Goal: Task Accomplishment & Management: Complete application form

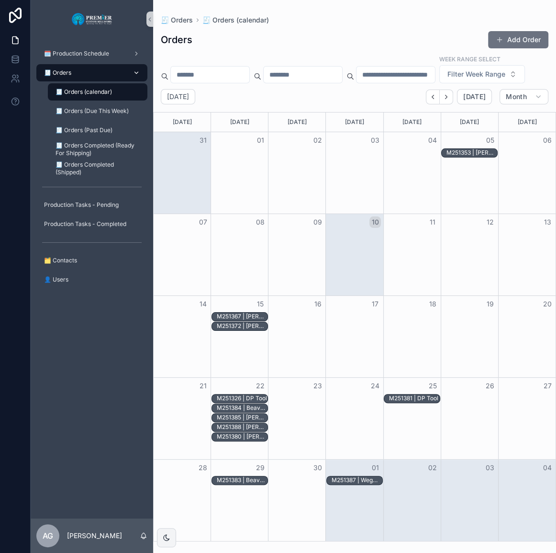
click at [84, 64] on link "🧾 Orders" at bounding box center [91, 72] width 111 height 17
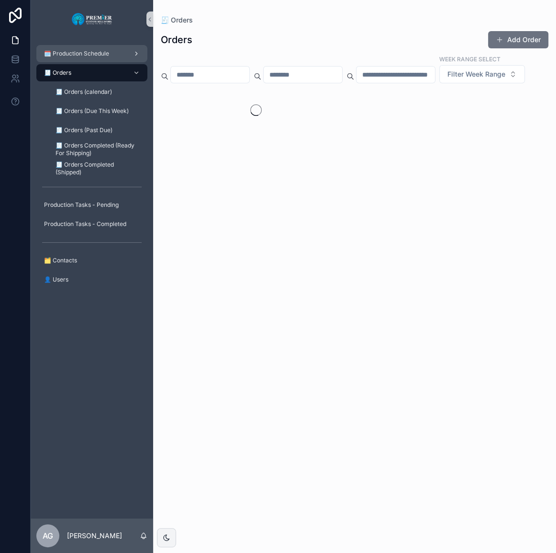
click at [87, 52] on span "🗓️ Production Schedule" at bounding box center [76, 54] width 65 height 8
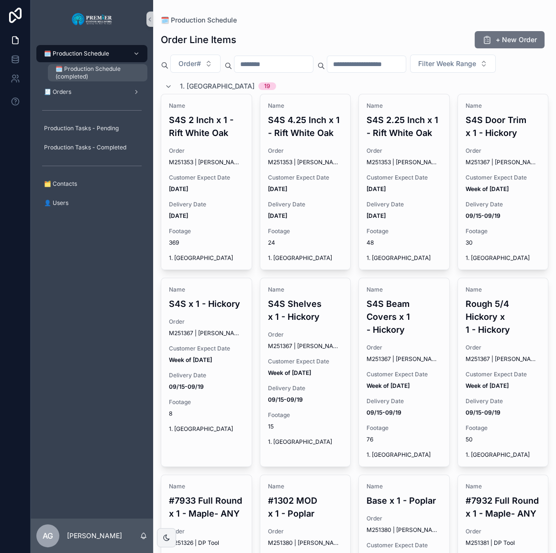
click at [86, 67] on span "🗓️ Production Schedule (completed)" at bounding box center [97, 72] width 82 height 15
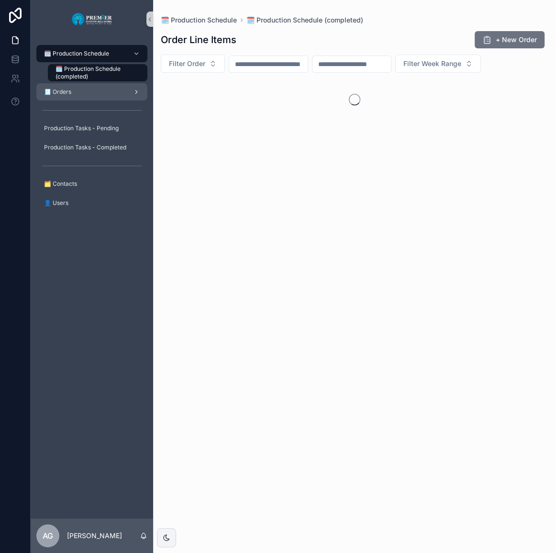
click at [83, 83] on link "🧾 Orders" at bounding box center [91, 91] width 111 height 17
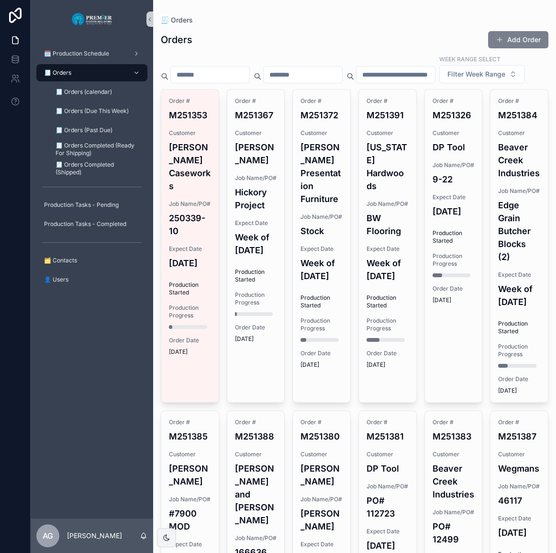
click at [522, 34] on button "Add Order" at bounding box center [518, 39] width 60 height 17
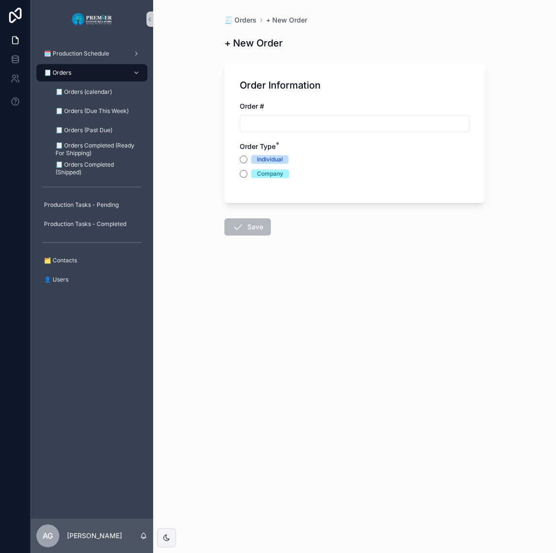
click at [339, 127] on input "scrollable content" at bounding box center [354, 123] width 229 height 13
type input "*******"
click at [112, 71] on div "🧾 Orders" at bounding box center [92, 72] width 100 height 15
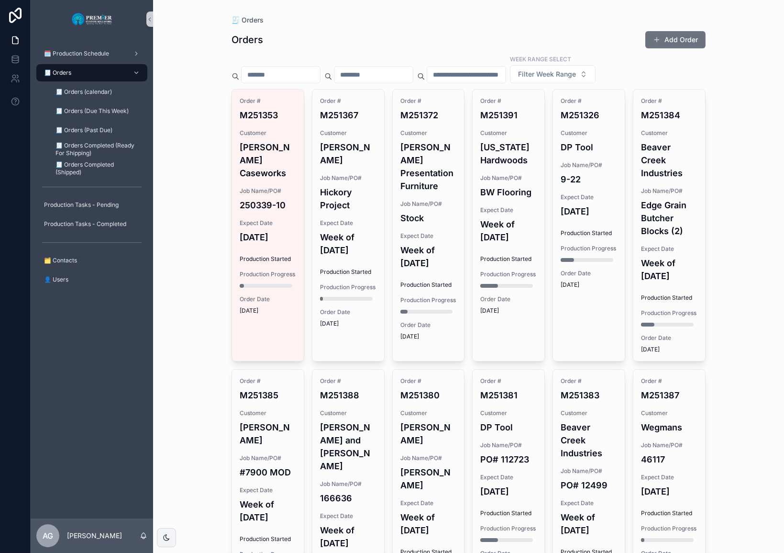
click at [187, 315] on div "🧾 Orders Orders Add Order Week Range Select Filter Week Range Order # M251353 C…" at bounding box center [468, 276] width 631 height 553
click at [556, 37] on button "Add Order" at bounding box center [676, 39] width 60 height 17
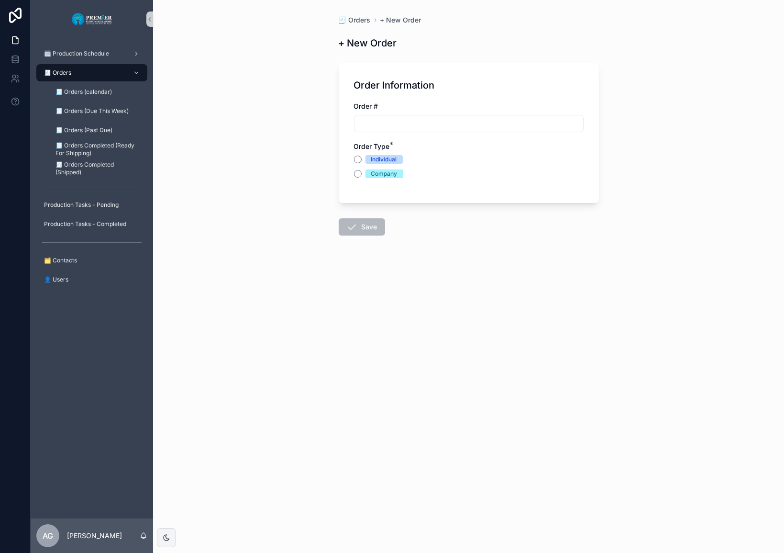
click at [478, 124] on input "scrollable content" at bounding box center [469, 123] width 229 height 13
type input "*******"
click at [112, 69] on div "🧾 Orders" at bounding box center [92, 72] width 100 height 15
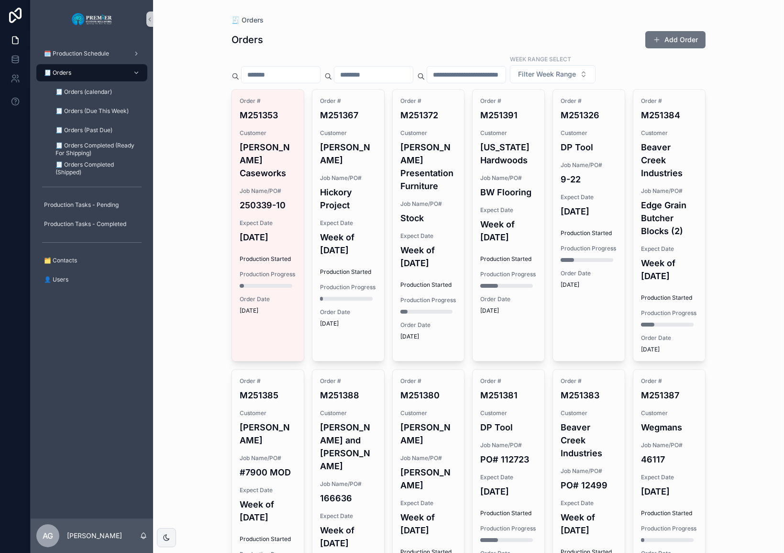
click at [494, 75] on input "scrollable content" at bounding box center [466, 74] width 78 height 13
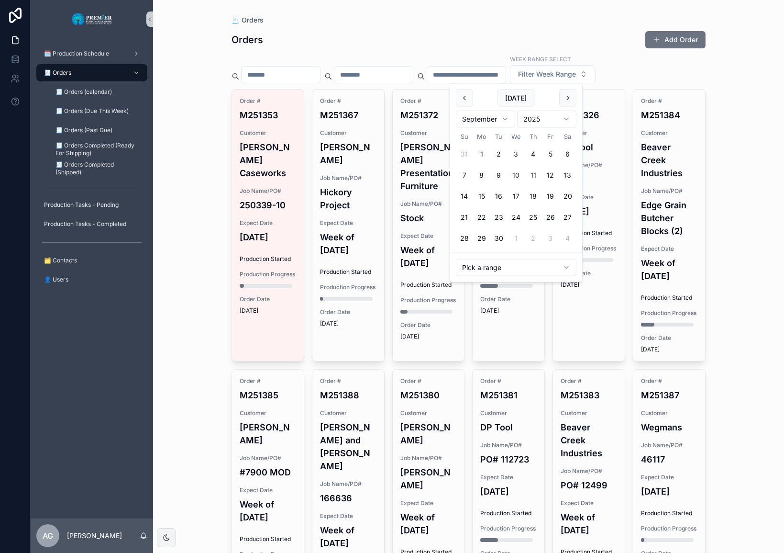
click at [403, 70] on input "scrollable content" at bounding box center [374, 74] width 78 height 13
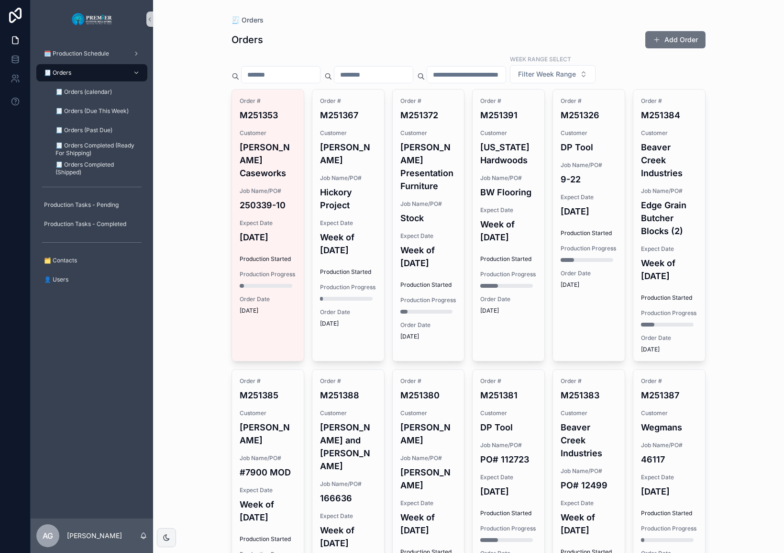
click at [320, 71] on input "scrollable content" at bounding box center [281, 74] width 78 height 13
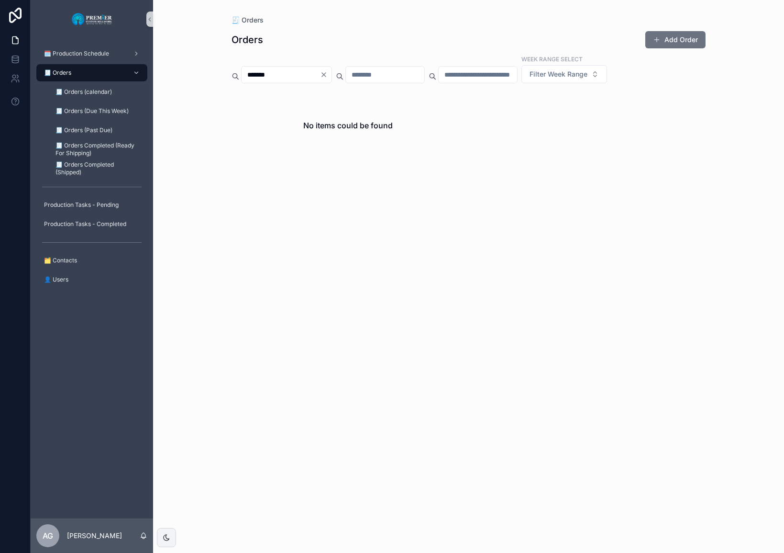
type input "*******"
click at [332, 74] on button "Clear" at bounding box center [325, 75] width 11 height 8
click at [157, 88] on div "🧾 Orders Orders Add Order Week Range Select Filter Week Range No items could be…" at bounding box center [468, 276] width 631 height 553
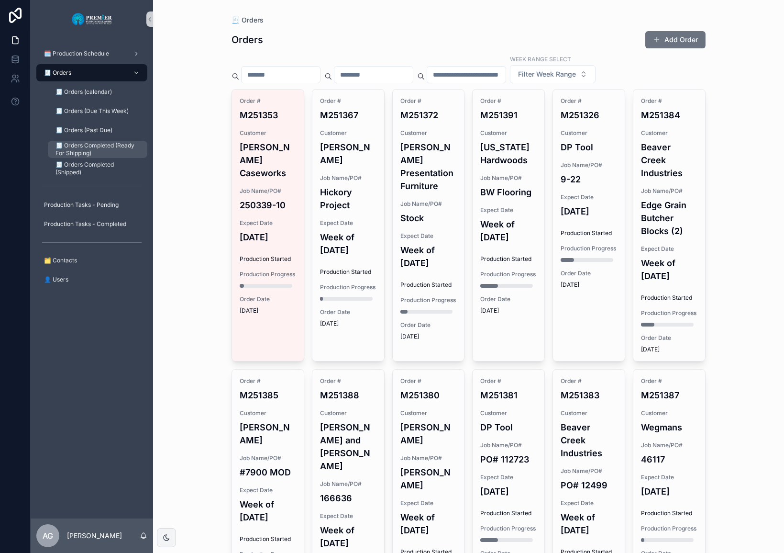
click at [90, 148] on span "🧾 Orders Completed (Ready For Shipping)" at bounding box center [97, 149] width 82 height 15
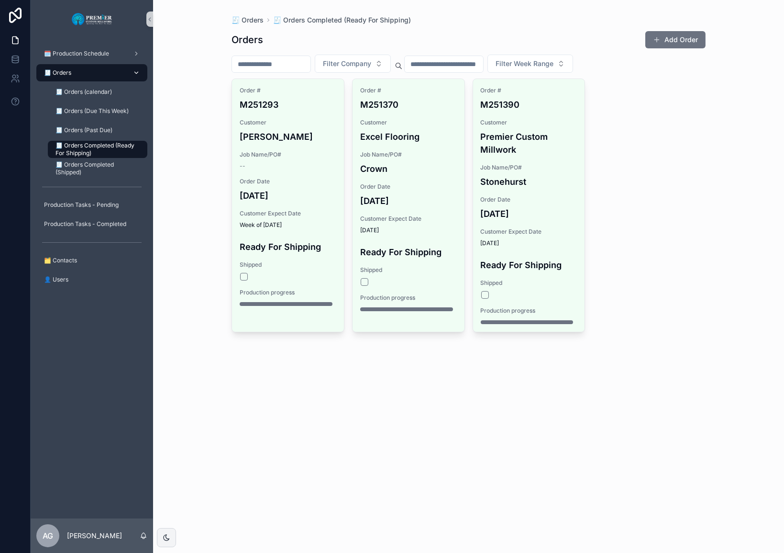
click at [95, 76] on div "🧾 Orders" at bounding box center [92, 72] width 100 height 15
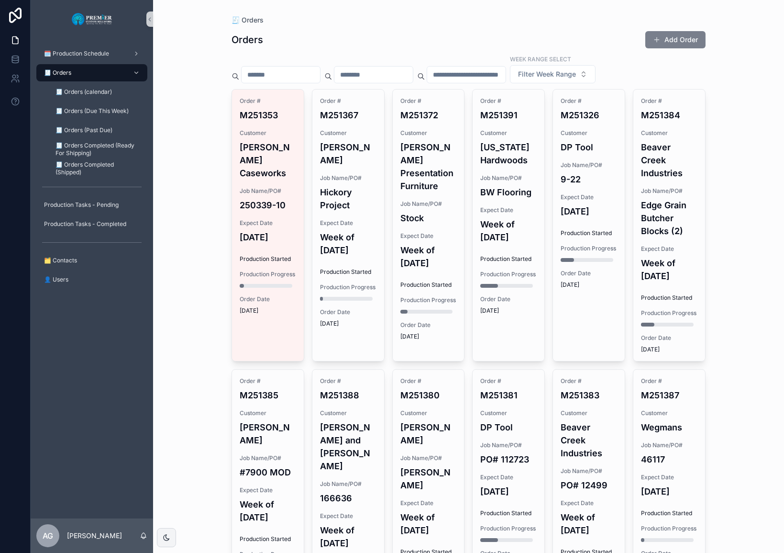
click at [556, 48] on button "Add Order" at bounding box center [676, 39] width 60 height 17
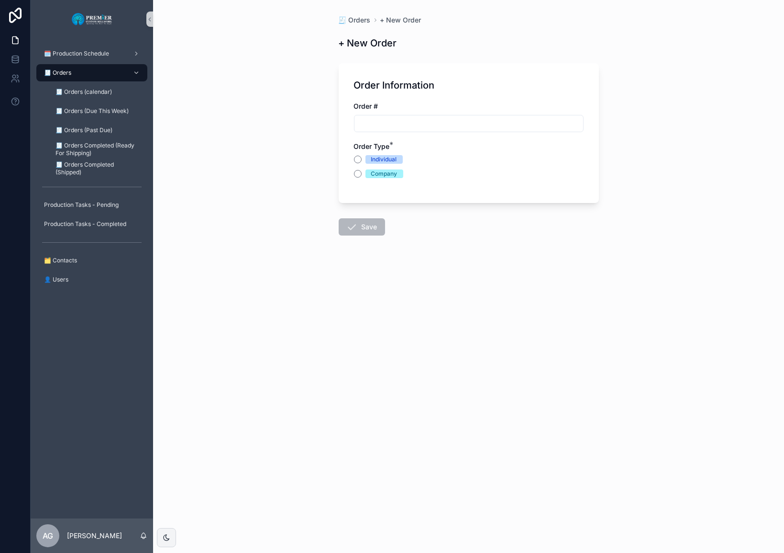
click at [374, 122] on input "scrollable content" at bounding box center [469, 123] width 229 height 13
type input "*******"
drag, startPoint x: 360, startPoint y: 173, endPoint x: 359, endPoint y: 156, distance: 16.8
click at [359, 156] on div "Individual Company" at bounding box center [469, 166] width 230 height 23
click at [359, 156] on button "Individual" at bounding box center [358, 160] width 8 height 8
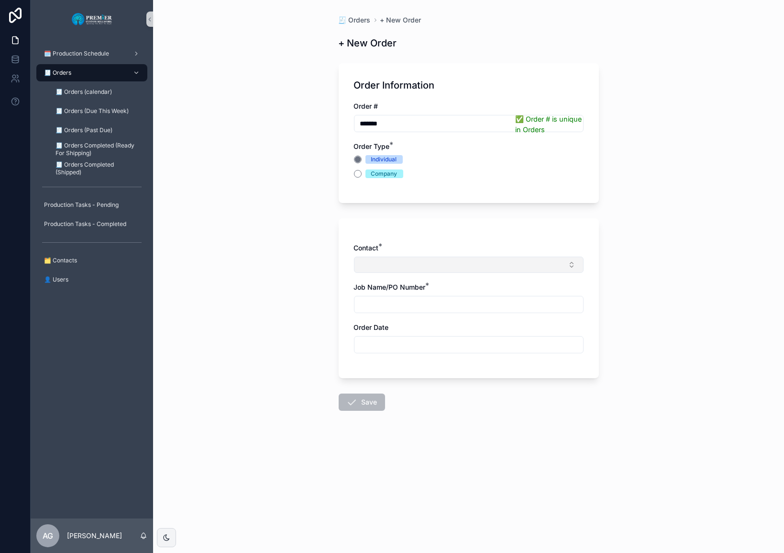
click at [397, 263] on button "Select Button" at bounding box center [469, 265] width 230 height 16
click at [394, 299] on button "New" at bounding box center [468, 302] width 221 height 10
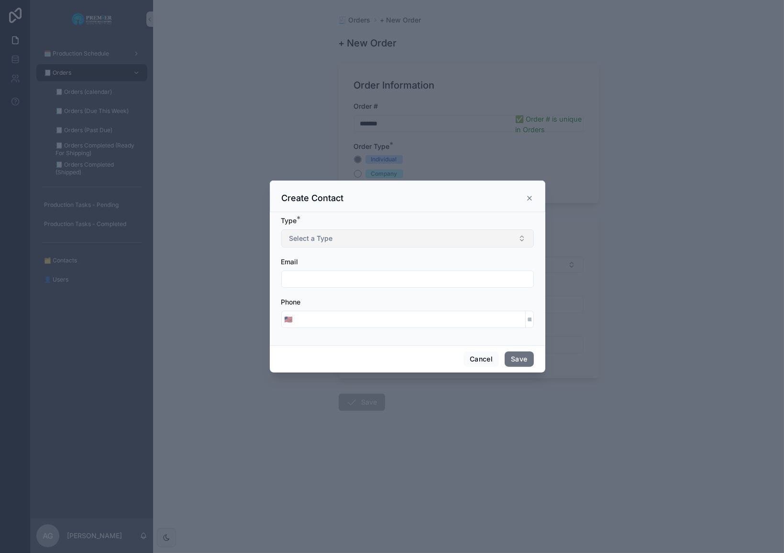
click at [325, 237] on span "Select a Type" at bounding box center [312, 239] width 44 height 10
click at [326, 278] on div "Individual" at bounding box center [407, 276] width 248 height 14
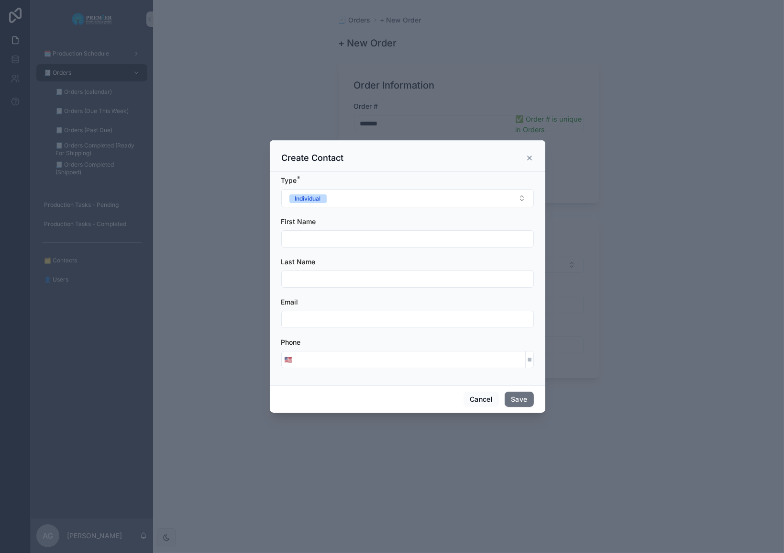
click at [328, 235] on input "scrollable content" at bounding box center [408, 238] width 252 height 13
type input "***"
click at [323, 273] on input "*****" at bounding box center [408, 278] width 252 height 13
type input "****"
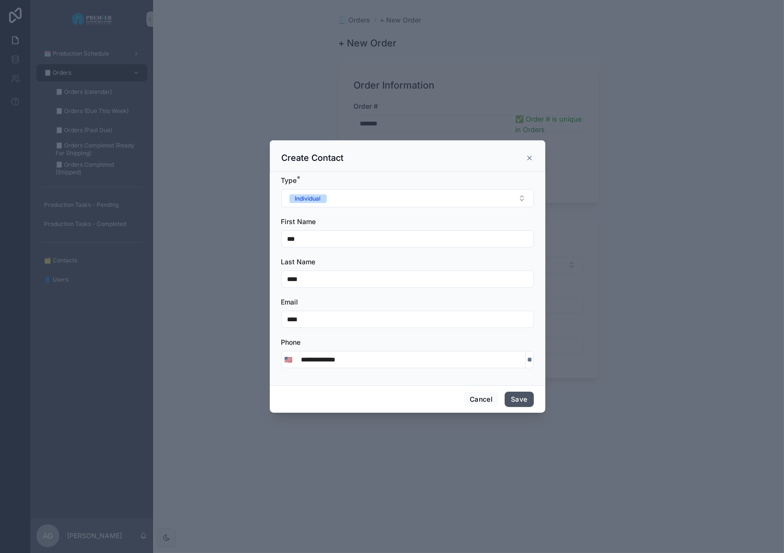
type input "**********"
click at [526, 398] on button "Save" at bounding box center [519, 398] width 29 height 15
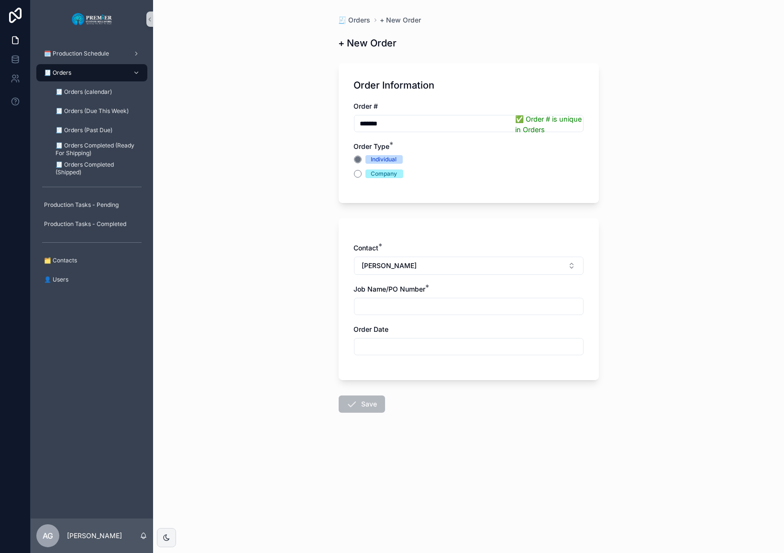
click at [398, 313] on div "scrollable content" at bounding box center [469, 306] width 230 height 17
click at [399, 310] on input "scrollable content" at bounding box center [469, 306] width 229 height 13
type input "**********"
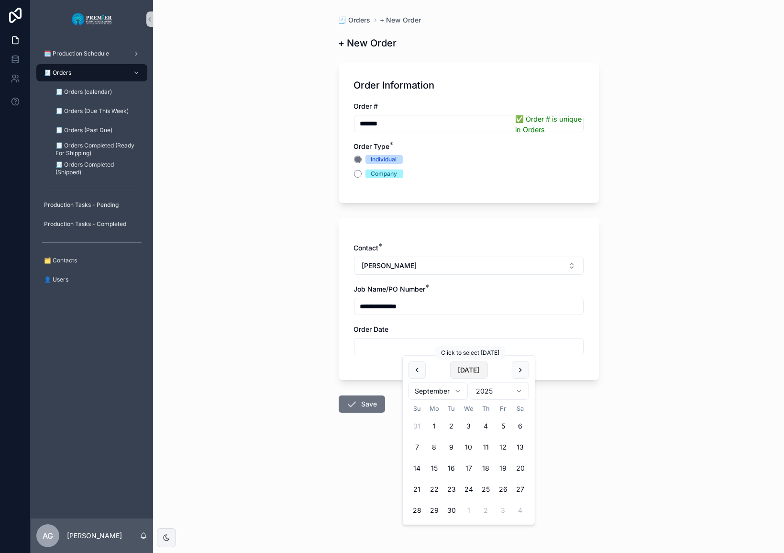
click at [452, 371] on button "[DATE]" at bounding box center [469, 369] width 38 height 17
type input "*********"
click at [365, 409] on button "Save" at bounding box center [362, 403] width 46 height 17
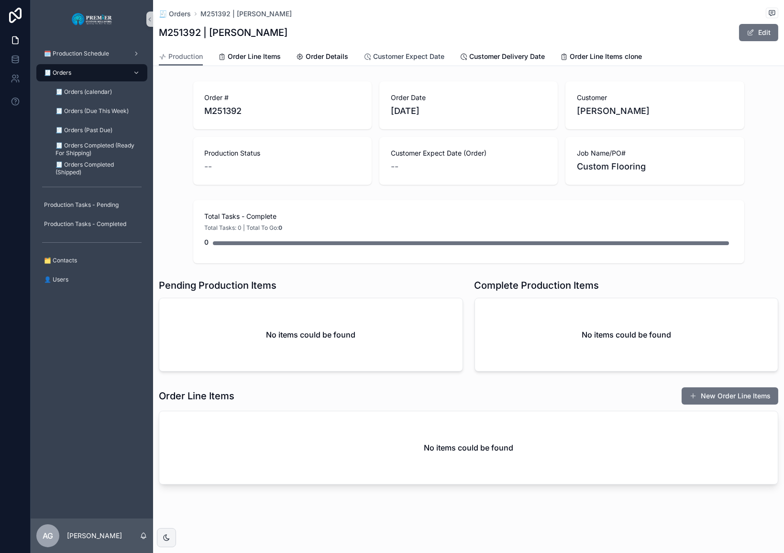
click at [414, 57] on span "Customer Expect Date" at bounding box center [408, 57] width 71 height 10
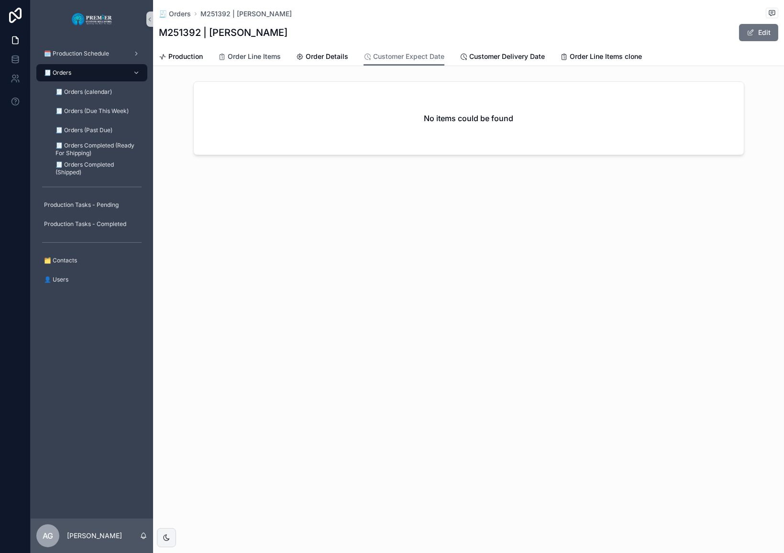
click at [248, 61] on span "Order Line Items" at bounding box center [254, 57] width 53 height 10
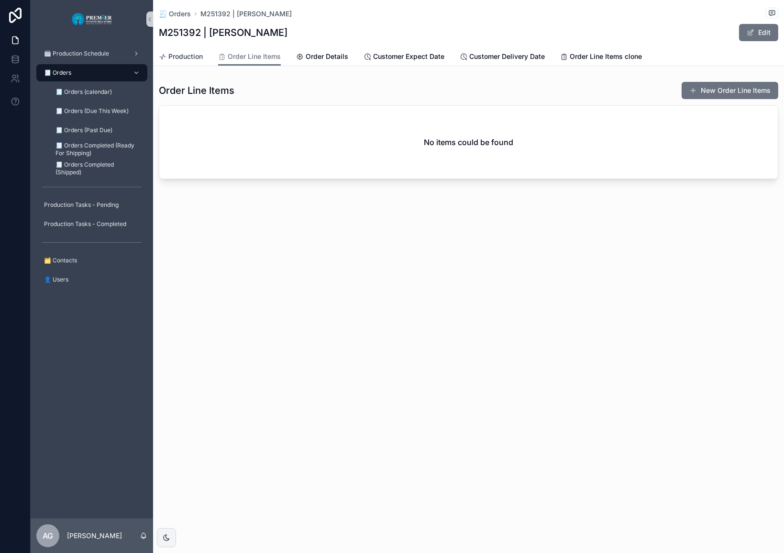
click at [196, 65] on link "Production" at bounding box center [181, 57] width 44 height 19
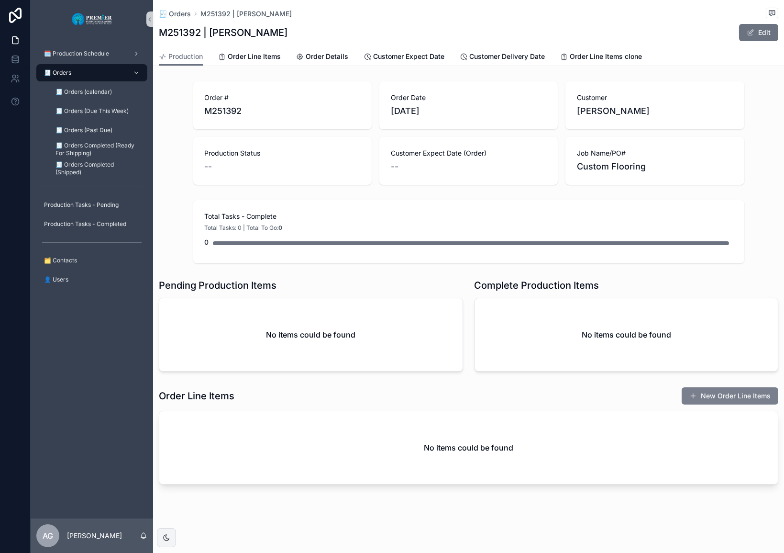
click at [556, 395] on button "New Order Line Items" at bounding box center [730, 395] width 97 height 17
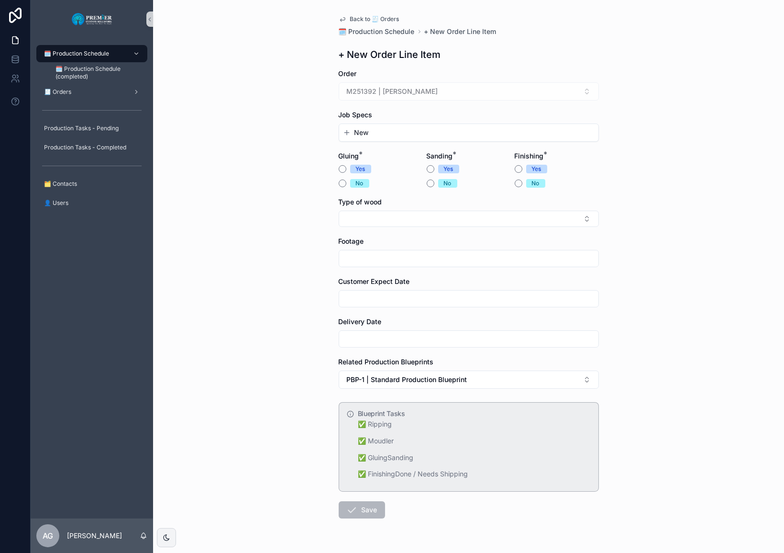
click at [382, 132] on button "New" at bounding box center [469, 133] width 252 height 10
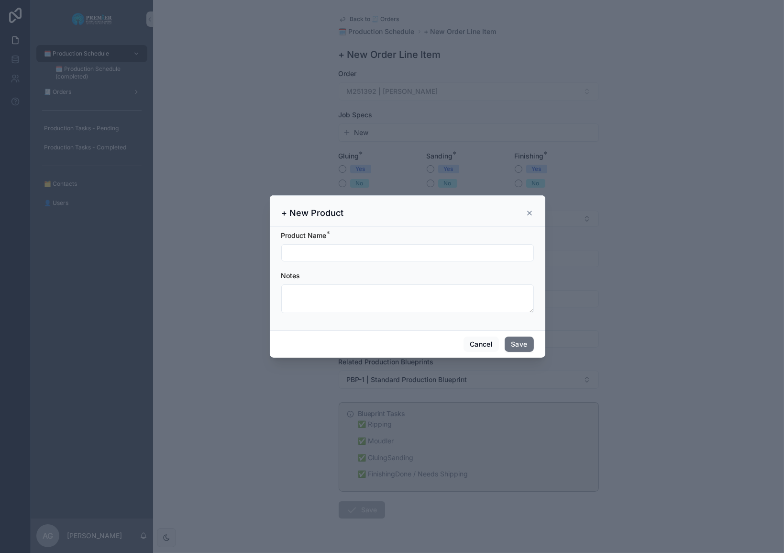
click at [368, 251] on input "scrollable content" at bounding box center [408, 252] width 252 height 13
type input "**********"
click at [510, 337] on button "Save" at bounding box center [519, 343] width 29 height 15
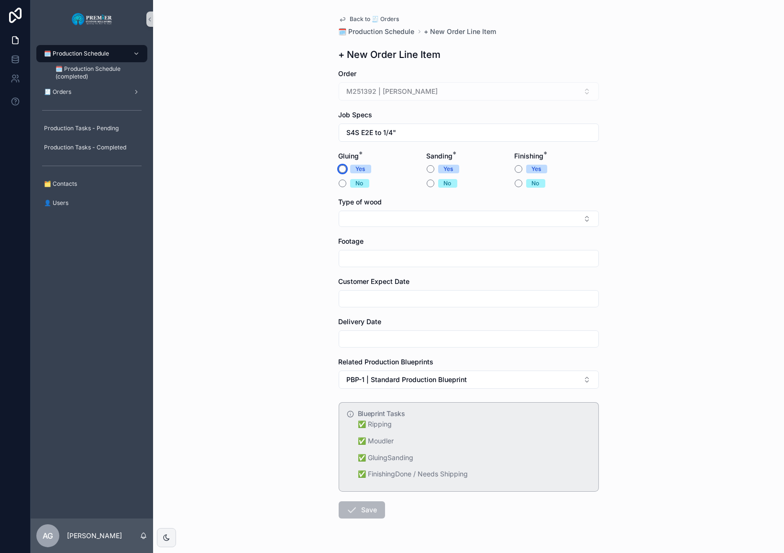
click at [339, 170] on button "Yes" at bounding box center [343, 169] width 8 height 8
drag, startPoint x: 420, startPoint y: 168, endPoint x: 426, endPoint y: 168, distance: 6.2
click at [422, 168] on form "Order M251392 | [PERSON_NAME] Job Specs S4S E2E to 1/4" Gluing * Yes No Sanding…" at bounding box center [469, 324] width 260 height 511
click at [427, 168] on button "Yes" at bounding box center [431, 169] width 8 height 8
click at [515, 182] on button "No" at bounding box center [519, 183] width 8 height 8
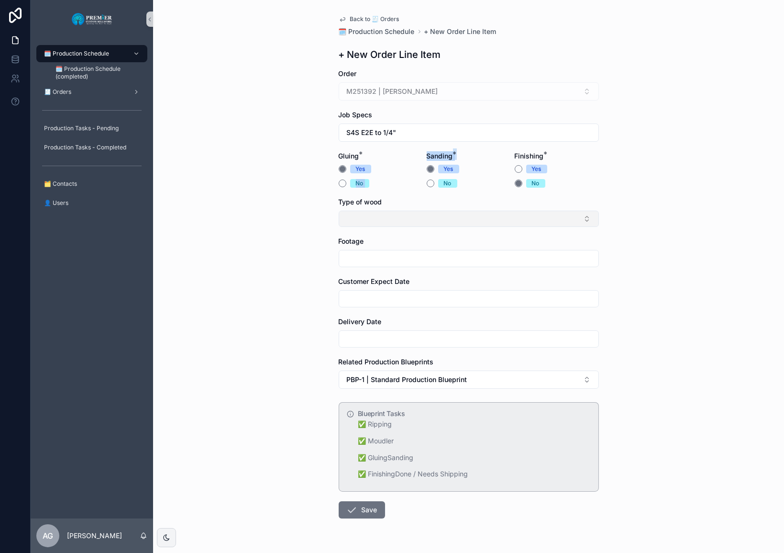
click at [372, 222] on button "Select Button" at bounding box center [469, 219] width 260 height 16
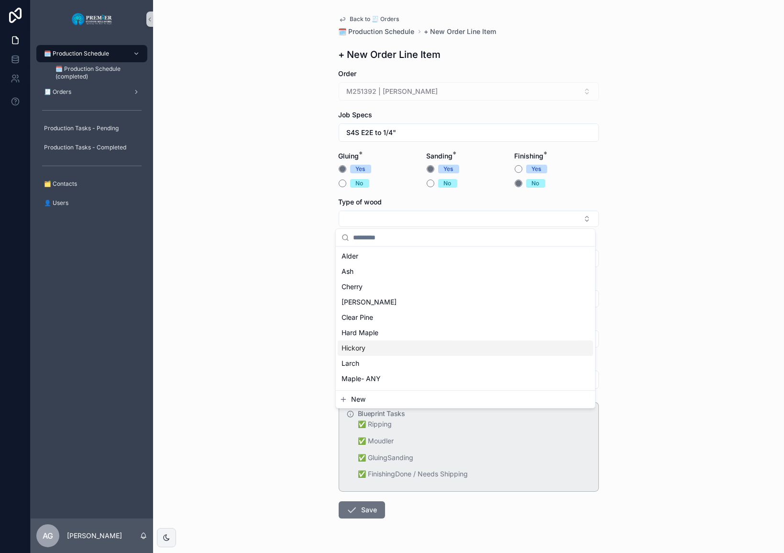
scroll to position [130, 0]
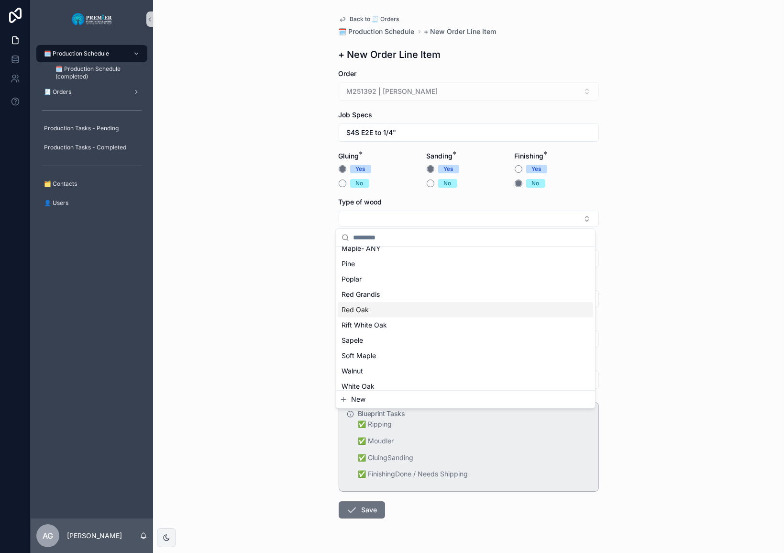
click at [378, 310] on div "Red Oak" at bounding box center [466, 309] width 256 height 15
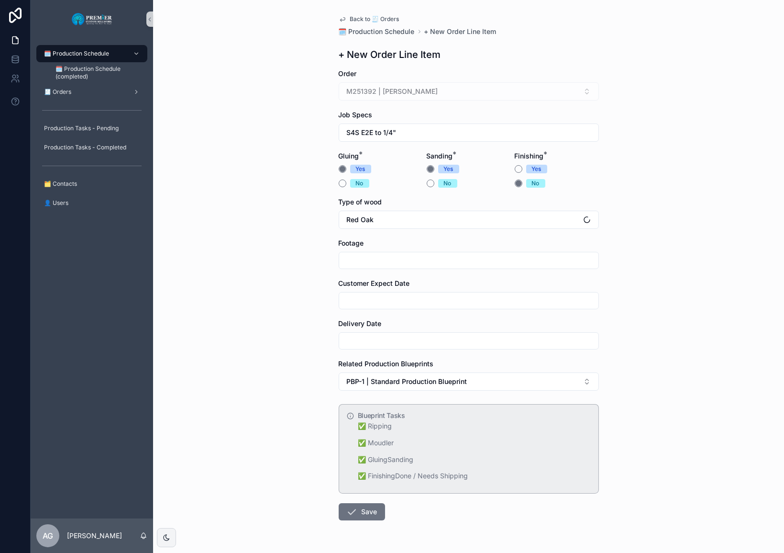
click at [376, 257] on input "scrollable content" at bounding box center [468, 260] width 259 height 13
type input "****"
click at [374, 296] on input "scrollable content" at bounding box center [468, 300] width 259 height 13
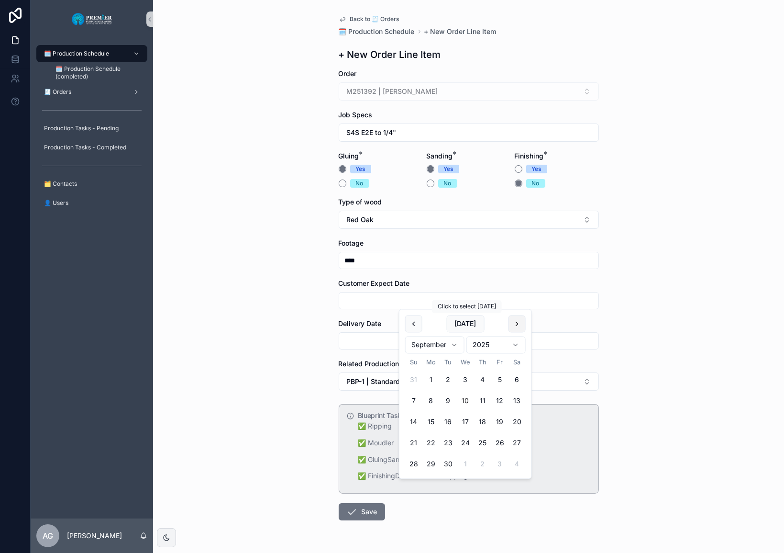
click at [512, 322] on button "scrollable content" at bounding box center [517, 323] width 17 height 17
click at [447, 421] on button "14" at bounding box center [448, 421] width 17 height 17
type input "**********"
click at [369, 340] on input "scrollable content" at bounding box center [468, 340] width 259 height 13
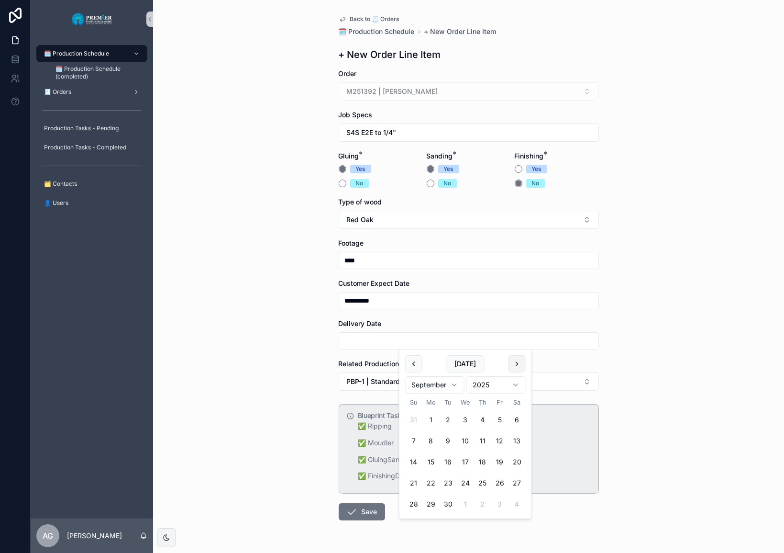
click at [513, 363] on button "scrollable content" at bounding box center [517, 363] width 17 height 17
click at [448, 467] on button "14" at bounding box center [448, 461] width 17 height 17
type input "**********"
click at [294, 379] on div "**********" at bounding box center [468, 276] width 631 height 553
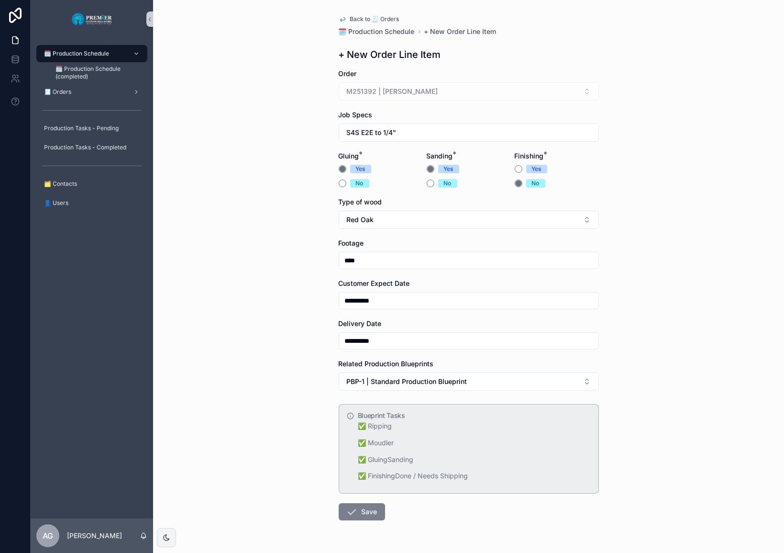
click at [354, 510] on button "Save" at bounding box center [362, 511] width 46 height 17
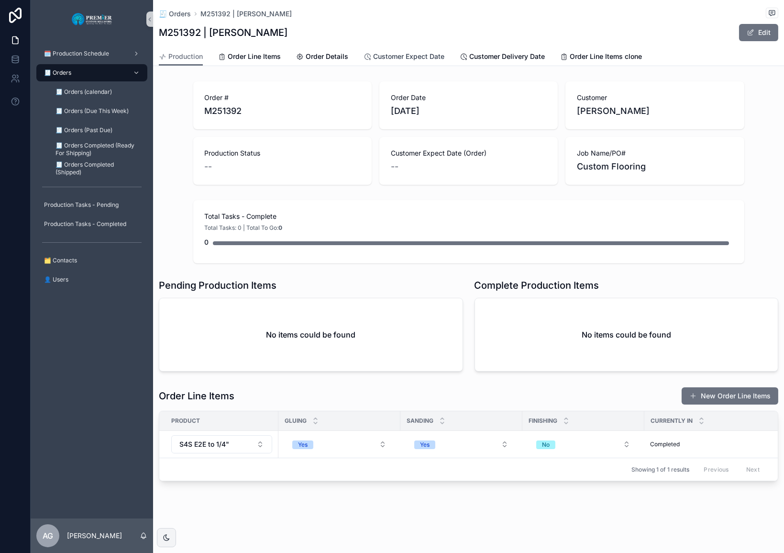
click at [372, 56] on div "Customer Expect Date" at bounding box center [404, 57] width 81 height 10
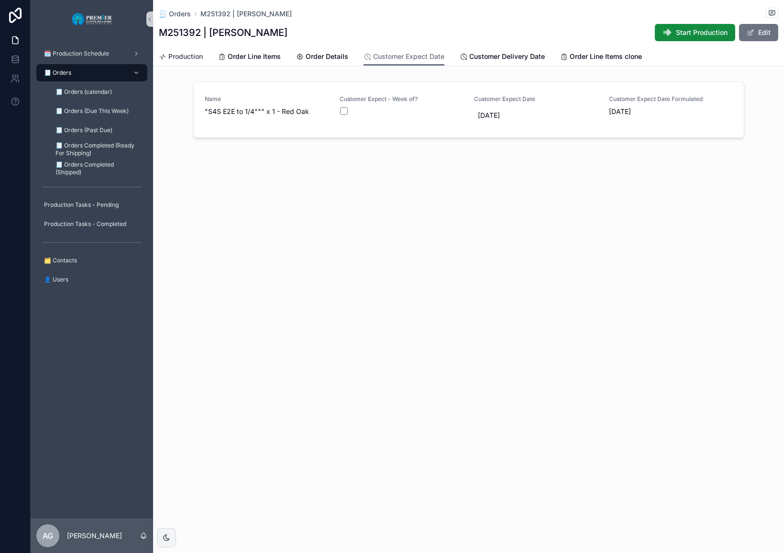
click at [165, 57] on icon "scrollable content" at bounding box center [163, 57] width 8 height 8
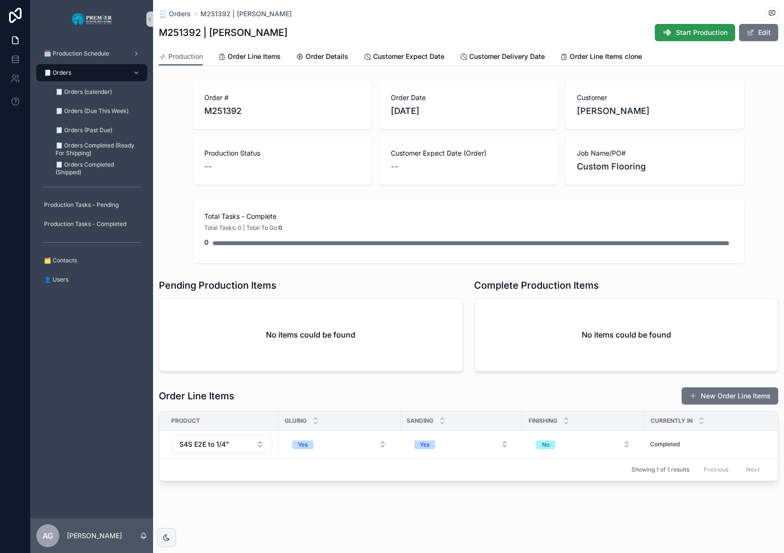
click at [556, 28] on button "Start Production" at bounding box center [695, 32] width 80 height 17
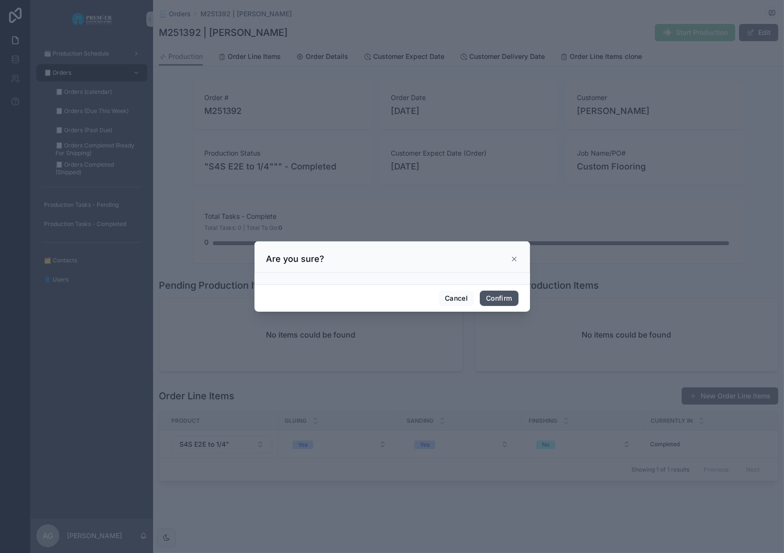
click at [485, 292] on button "Confirm" at bounding box center [499, 297] width 38 height 15
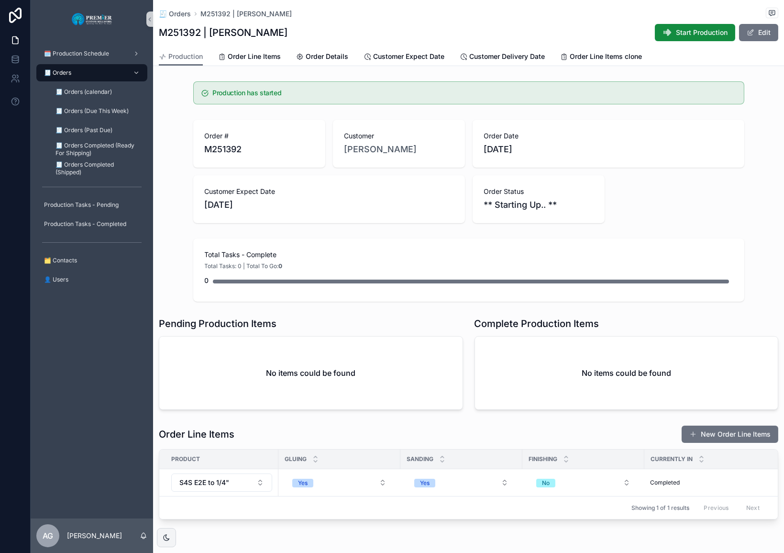
click at [91, 78] on div "🧾 Orders" at bounding box center [92, 72] width 100 height 15
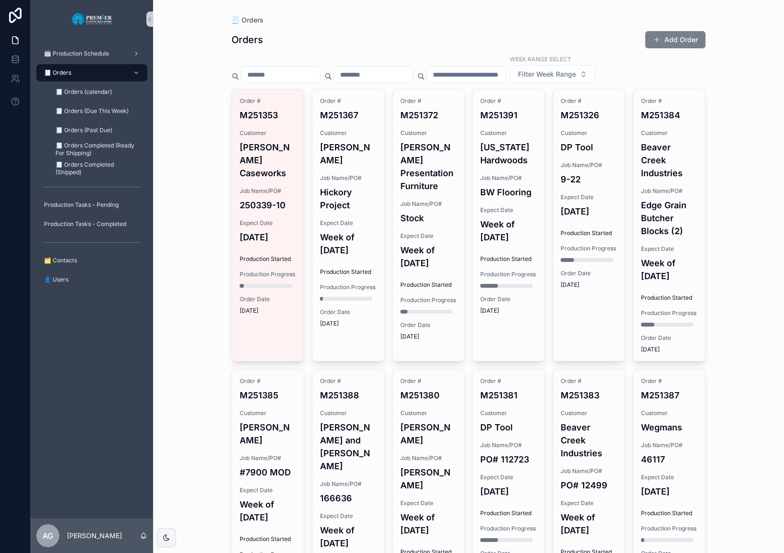
click at [556, 39] on button "Add Order" at bounding box center [676, 39] width 60 height 17
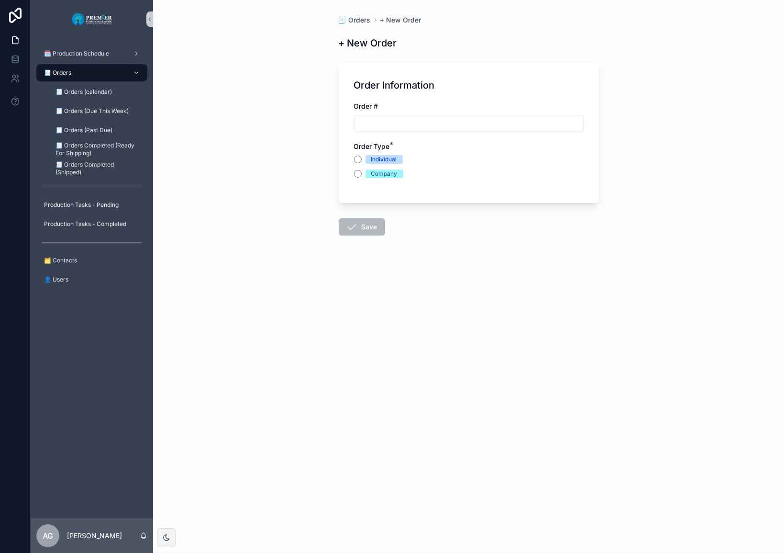
click at [441, 125] on input "scrollable content" at bounding box center [469, 123] width 229 height 13
type input "*******"
click at [350, 174] on div "Order Information Order # ******* 🔍 Searching… Order Type * Individual Company" at bounding box center [469, 133] width 260 height 140
click at [355, 172] on button "Company" at bounding box center [358, 174] width 8 height 8
click at [402, 273] on div "Contact * Job Name/PO Number * Order Date" at bounding box center [469, 303] width 230 height 120
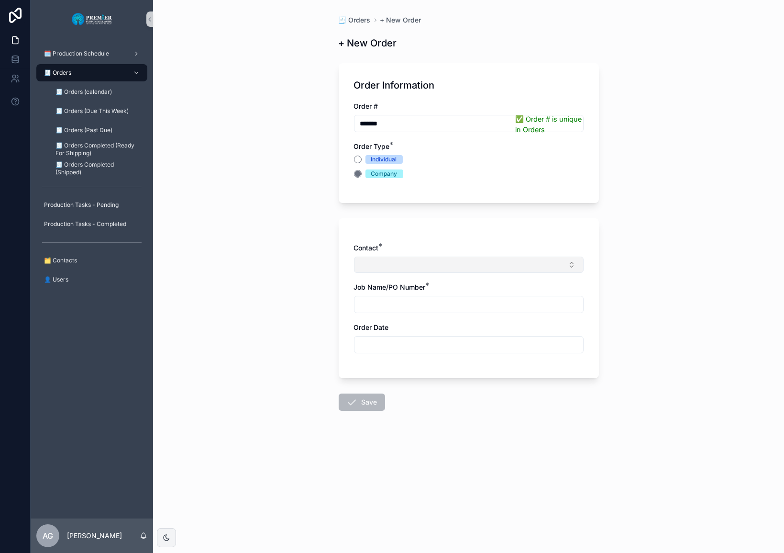
click at [403, 268] on button "Select Button" at bounding box center [469, 265] width 230 height 16
type input "******"
click at [416, 312] on div "New" at bounding box center [468, 320] width 229 height 17
click at [417, 302] on span "Millco Woodworking" at bounding box center [391, 303] width 63 height 10
click at [415, 307] on input "scrollable content" at bounding box center [469, 306] width 229 height 13
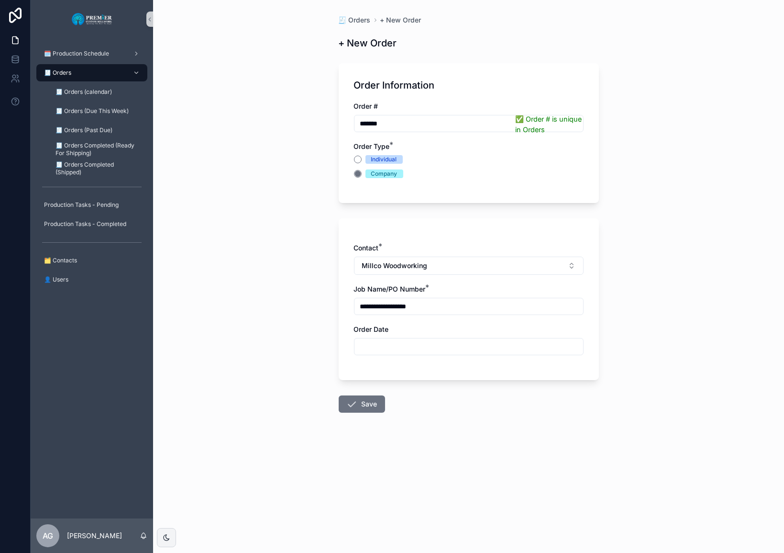
type input "**********"
click at [454, 448] on button "9" at bounding box center [451, 446] width 17 height 17
type input "********"
click at [359, 408] on button "Save" at bounding box center [362, 403] width 46 height 17
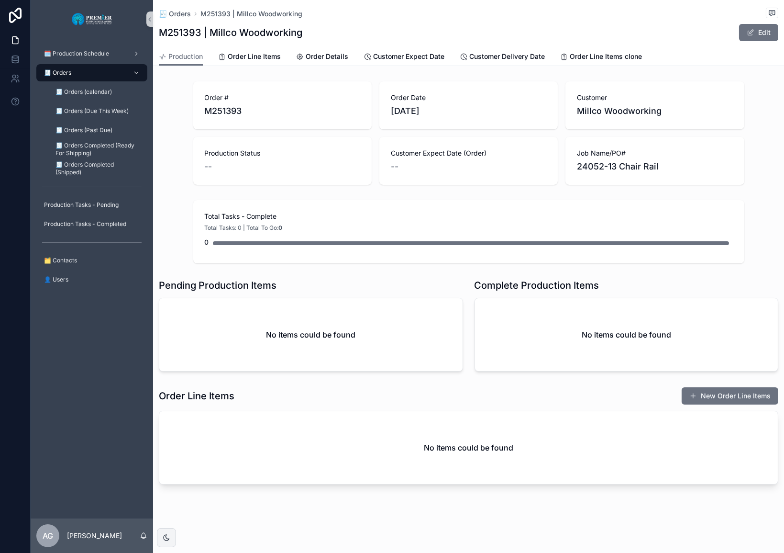
click at [556, 389] on button "New Order Line Items" at bounding box center [730, 395] width 97 height 17
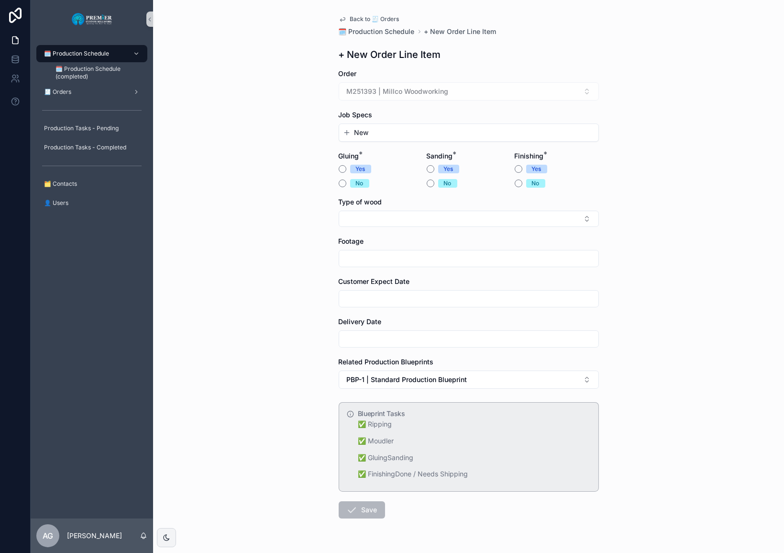
click at [364, 127] on div "New" at bounding box center [468, 132] width 259 height 17
click at [367, 132] on button "New" at bounding box center [469, 133] width 252 height 10
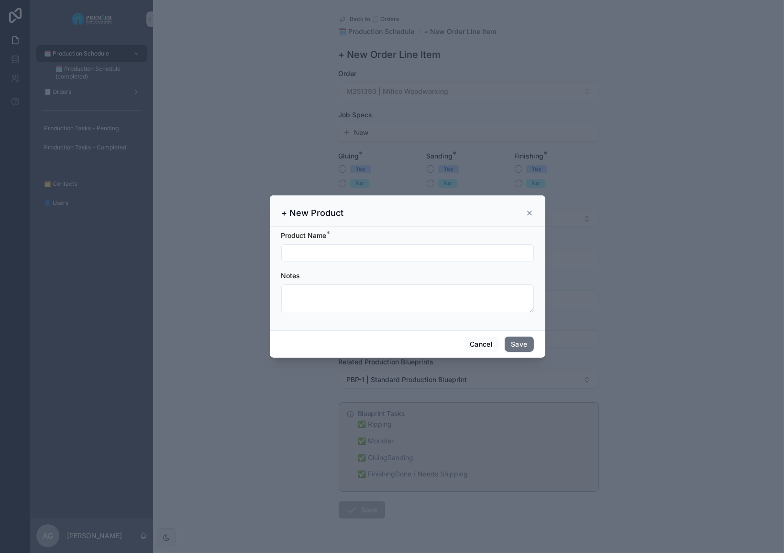
click at [311, 258] on input "scrollable content" at bounding box center [408, 252] width 252 height 13
type input "**********"
click at [509, 336] on div "Cancel Save" at bounding box center [408, 343] width 276 height 27
click at [513, 339] on button "Save" at bounding box center [519, 343] width 29 height 15
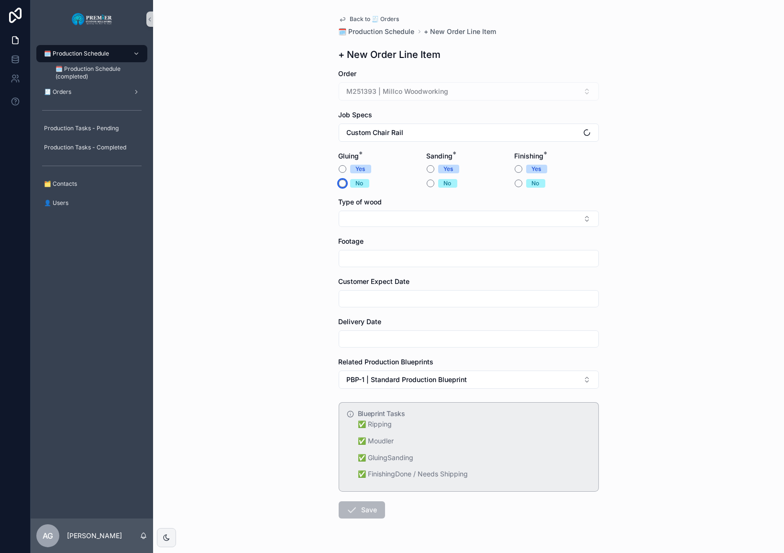
click at [339, 183] on button "No" at bounding box center [343, 183] width 8 height 8
click at [427, 167] on button "Yes" at bounding box center [431, 169] width 8 height 8
click at [516, 183] on button "No" at bounding box center [519, 183] width 8 height 8
click at [447, 223] on button "Select Button" at bounding box center [469, 219] width 260 height 16
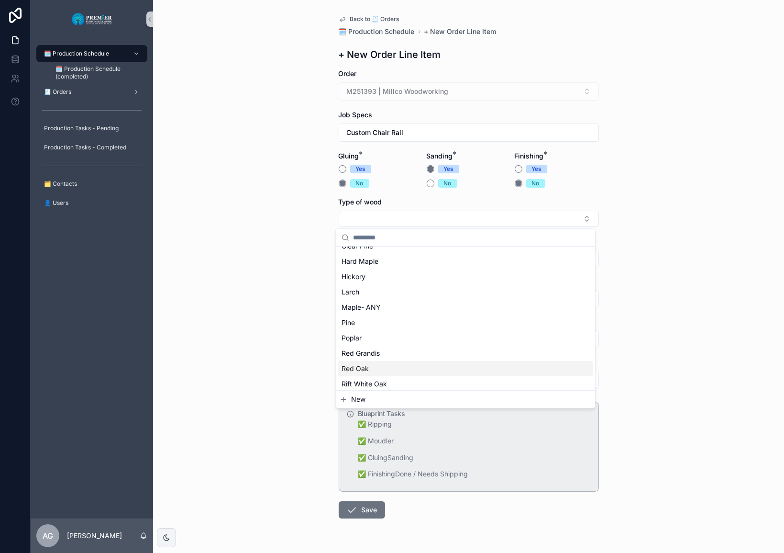
scroll to position [87, 0]
click at [373, 356] on div "Red Oak" at bounding box center [466, 353] width 256 height 15
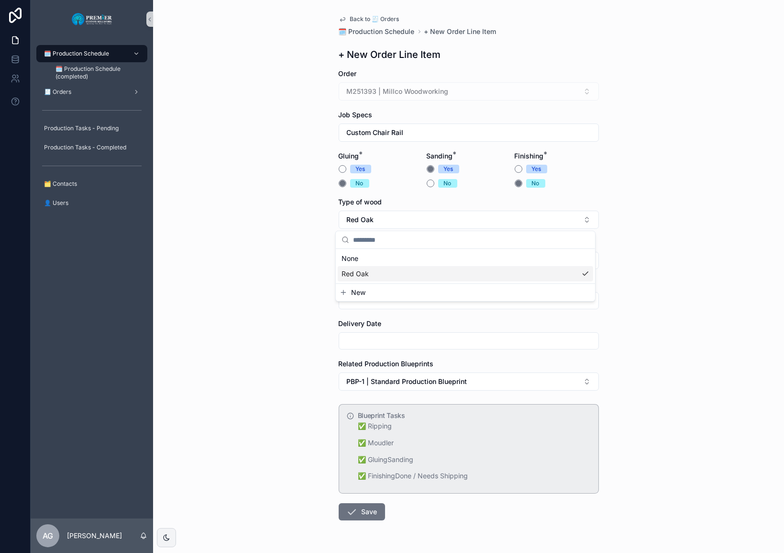
scroll to position [0, 0]
click at [371, 258] on input "scrollable content" at bounding box center [468, 260] width 259 height 13
type input "***"
click at [358, 301] on input "scrollable content" at bounding box center [468, 300] width 259 height 13
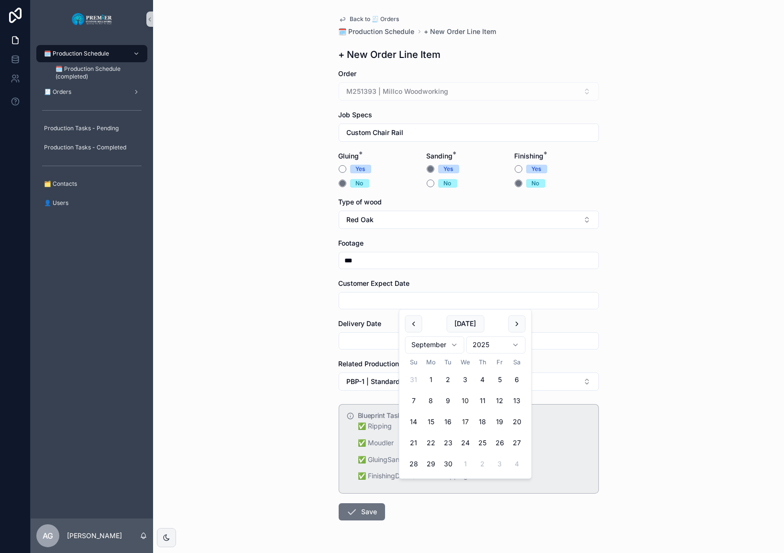
click at [463, 423] on button "17" at bounding box center [465, 421] width 17 height 17
type input "*********"
click at [366, 343] on input "scrollable content" at bounding box center [468, 340] width 259 height 13
click at [464, 460] on button "17" at bounding box center [465, 461] width 17 height 17
type input "*********"
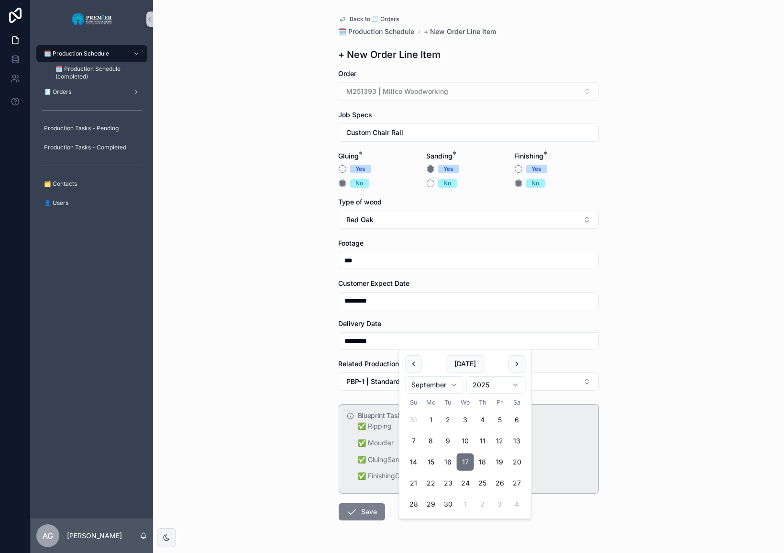
click at [349, 507] on icon "scrollable content" at bounding box center [351, 511] width 11 height 11
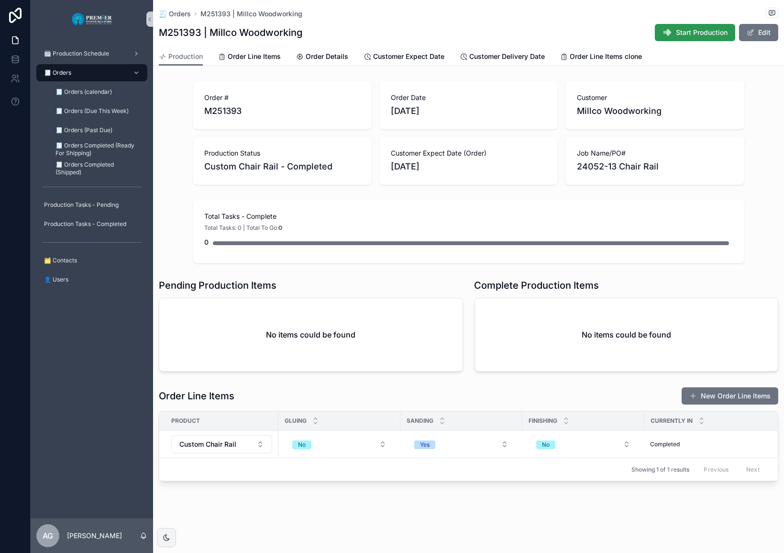
click at [556, 32] on span "Start Production" at bounding box center [702, 33] width 52 height 10
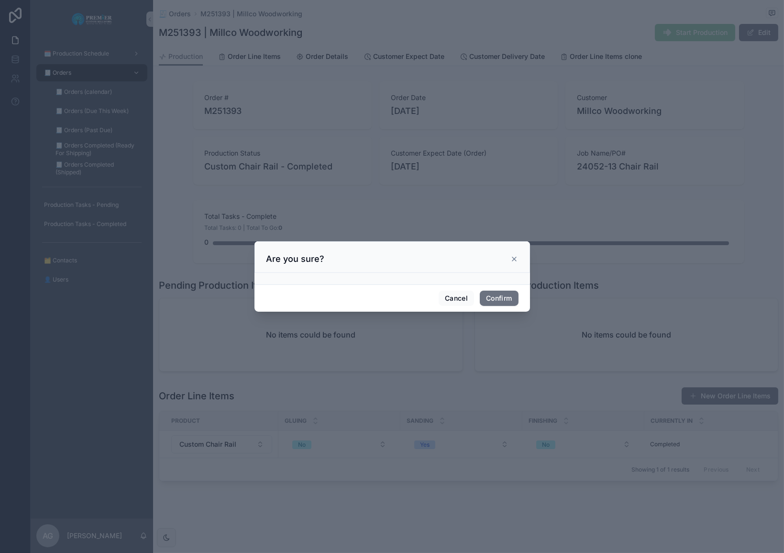
click at [520, 294] on div "Cancel Confirm" at bounding box center [393, 297] width 276 height 27
click at [518, 294] on div "Cancel Confirm" at bounding box center [393, 297] width 276 height 27
click at [515, 295] on button "Confirm" at bounding box center [499, 297] width 38 height 15
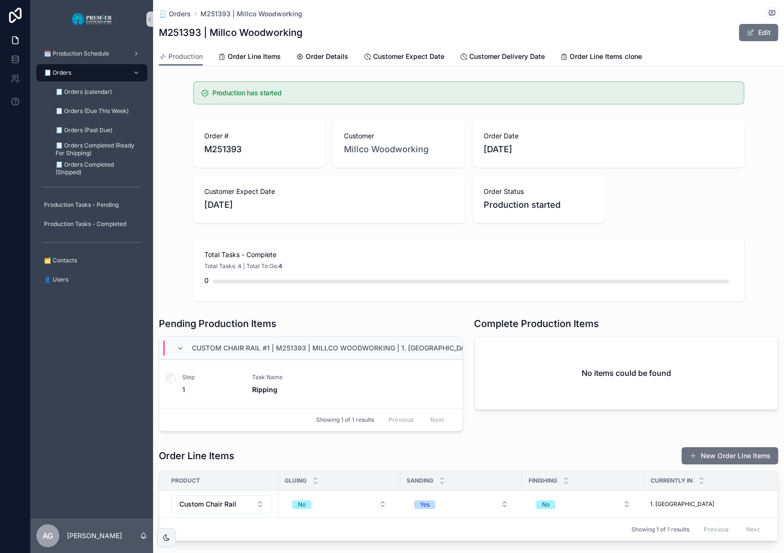
drag, startPoint x: 351, startPoint y: 239, endPoint x: 320, endPoint y: 212, distance: 41.1
click at [350, 239] on div "Total Tasks - Complete Total Tasks: 4 | Total To Go: 4 0" at bounding box center [468, 269] width 551 height 63
click at [105, 67] on div "🧾 Orders" at bounding box center [92, 72] width 100 height 15
